Goal: Communication & Community: Share content

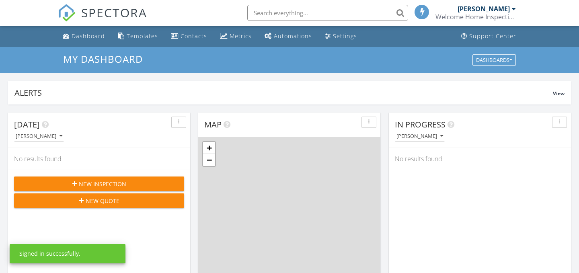
scroll to position [733, 580]
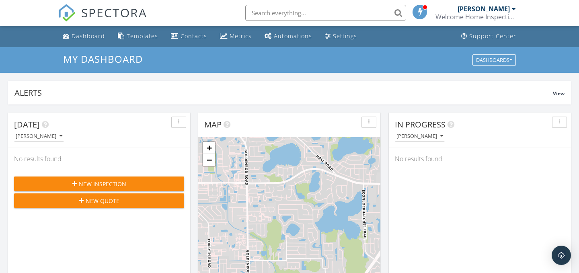
click at [336, 12] on input "text" at bounding box center [325, 13] width 161 height 16
type input "magnolia"
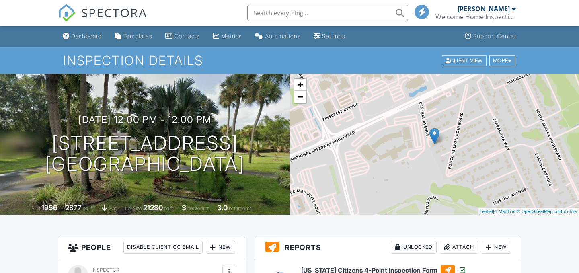
scroll to position [139, 0]
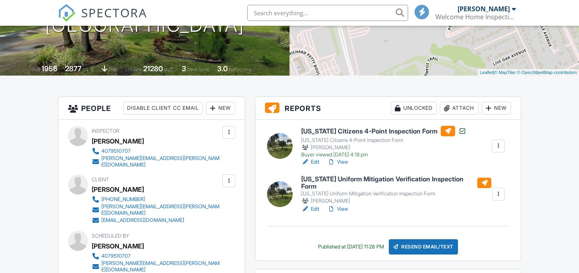
click at [317, 205] on link "Edit" at bounding box center [310, 209] width 18 height 8
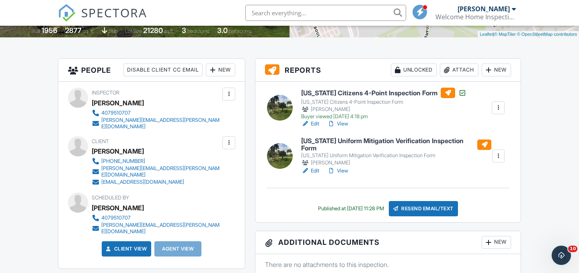
click at [420, 207] on div "Resend Email/Text" at bounding box center [423, 208] width 69 height 15
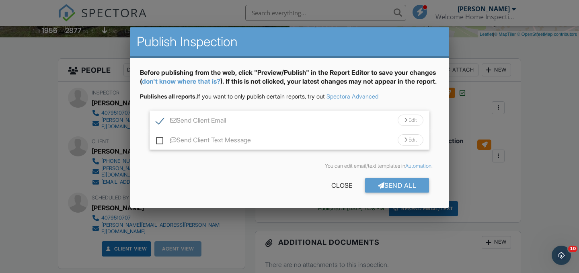
click at [157, 146] on label "Send Client Text Message" at bounding box center [203, 141] width 95 height 10
click at [157, 139] on input "Send Client Text Message" at bounding box center [158, 136] width 5 height 5
checkbox input "true"
click at [375, 193] on div "Send All" at bounding box center [397, 185] width 64 height 14
